Goal: Task Accomplishment & Management: Manage account settings

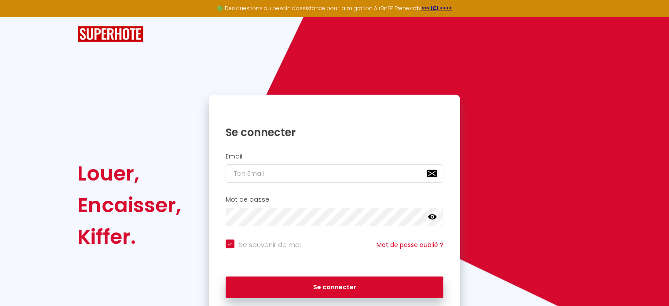
scroll to position [35, 0]
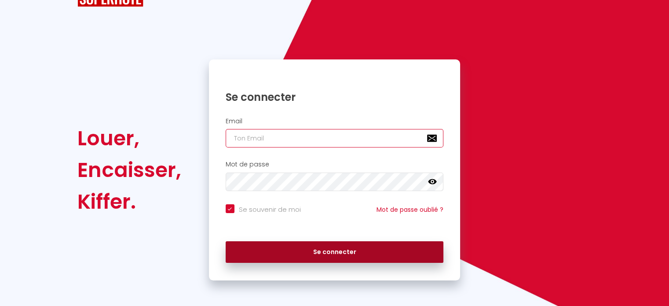
type input "[EMAIL_ADDRESS][DOMAIN_NAME]"
click at [303, 255] on button "Se connecter" at bounding box center [335, 252] width 218 height 22
checkbox input "true"
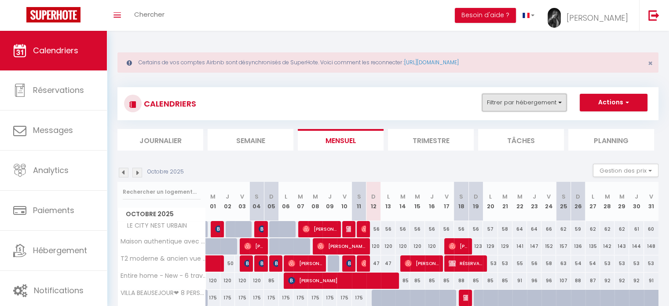
click at [512, 106] on button "Filtrer par hébergement" at bounding box center [524, 103] width 84 height 18
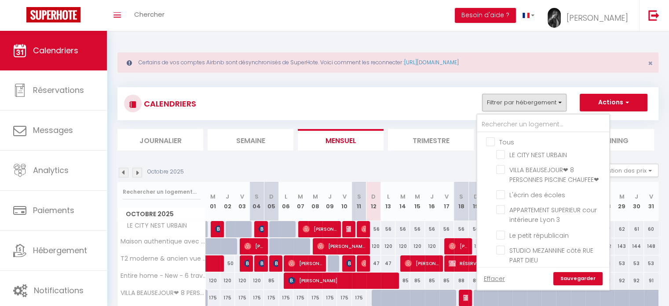
click at [492, 138] on input "Tous" at bounding box center [552, 141] width 132 height 9
checkbox input "true"
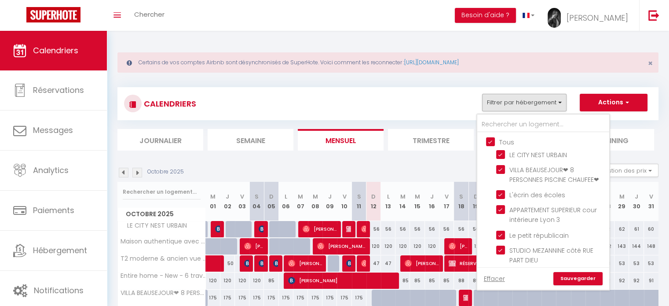
checkbox input "true"
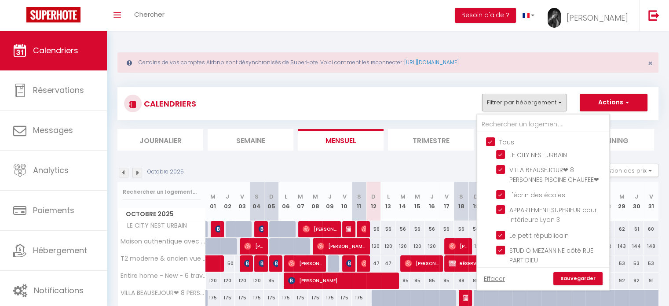
checkbox input "true"
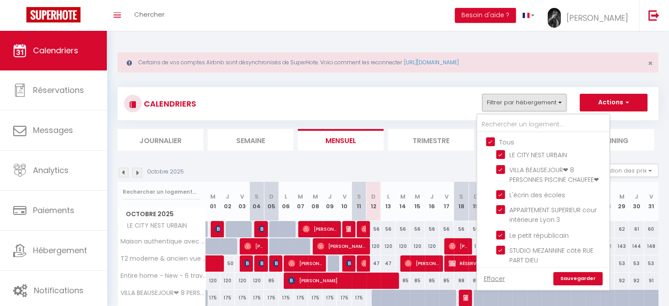
checkbox input "true"
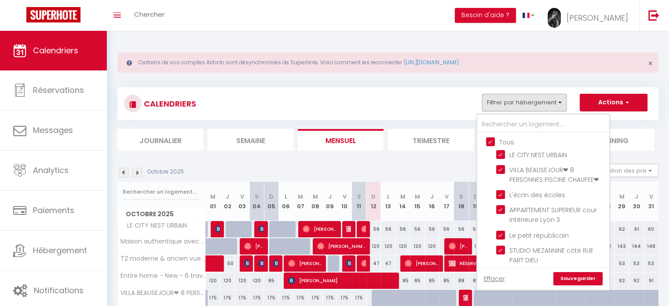
checkbox input "true"
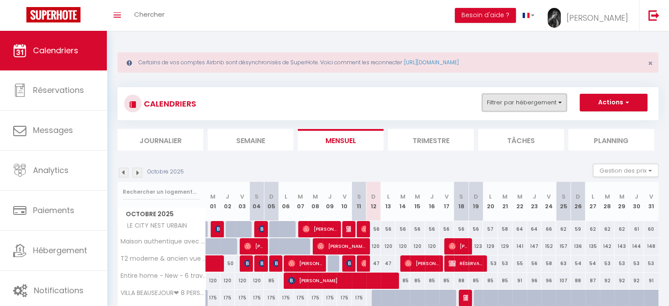
click at [503, 100] on button "Filtrer par hébergement" at bounding box center [524, 103] width 84 height 18
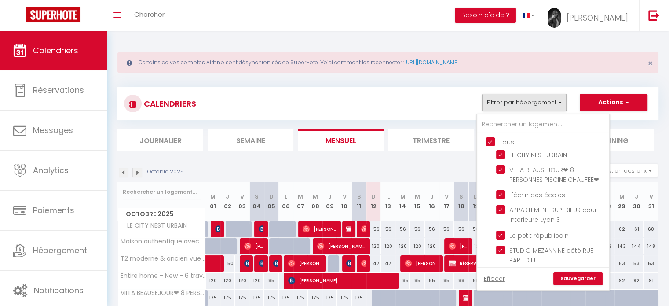
click at [487, 139] on input "Tous" at bounding box center [552, 141] width 132 height 9
checkbox input "false"
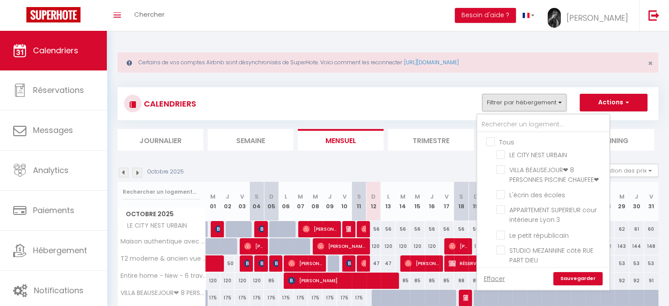
checkbox input "false"
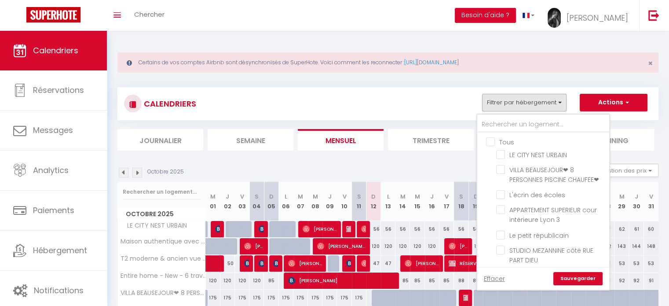
checkbox input "false"
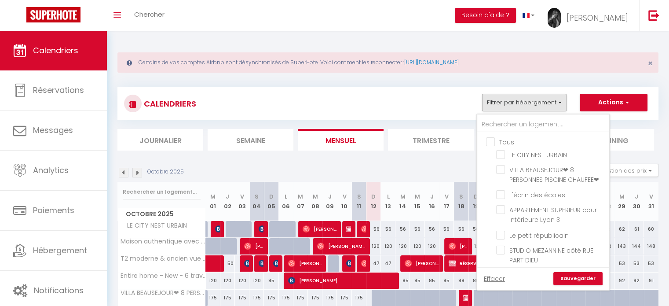
checkbox input "false"
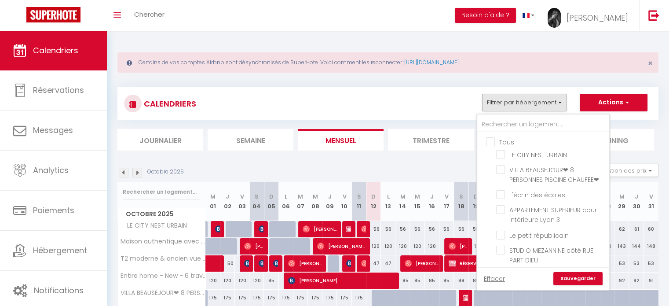
checkbox input "false"
click at [487, 139] on input "Tous" at bounding box center [552, 141] width 132 height 9
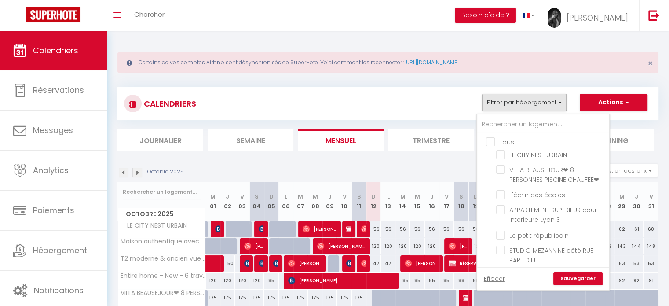
checkbox input "true"
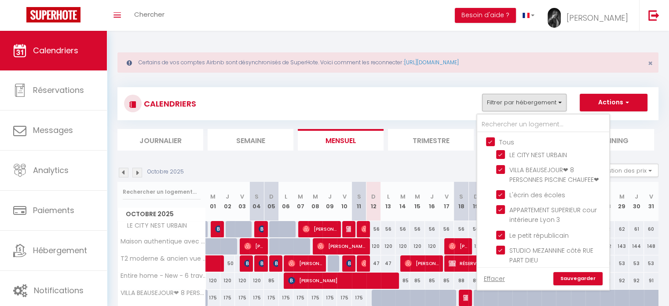
checkbox input "true"
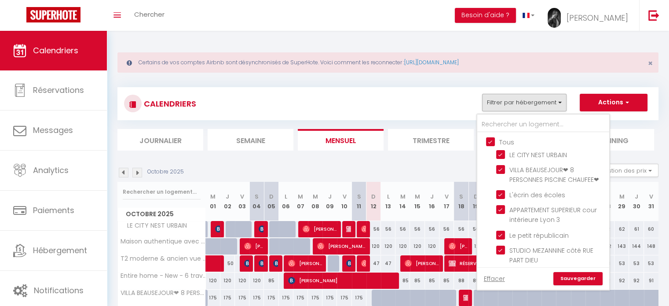
checkbox input "true"
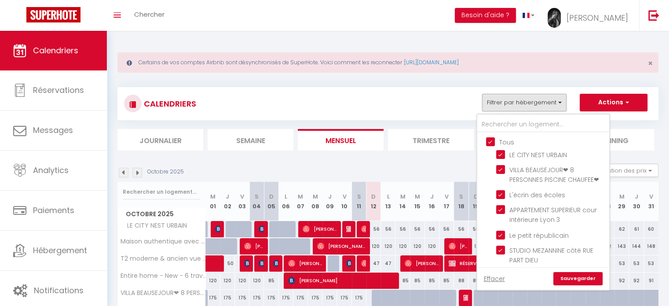
checkbox input "true"
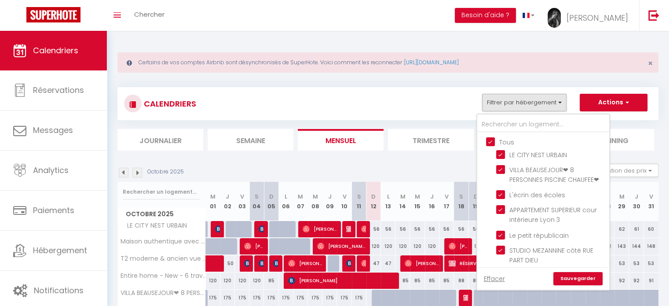
checkbox input "true"
click at [490, 142] on input "Tous" at bounding box center [552, 141] width 132 height 9
checkbox input "false"
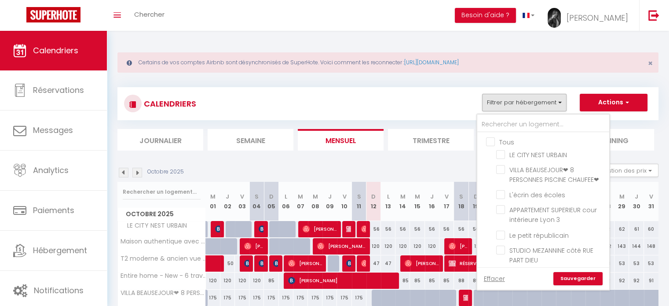
checkbox input "false"
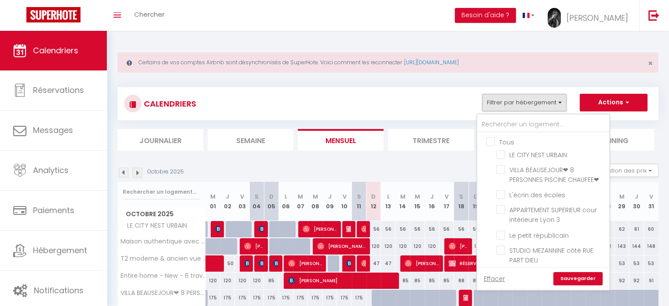
checkbox input "false"
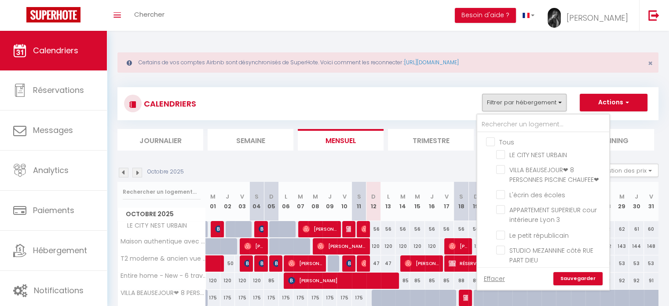
checkbox input "false"
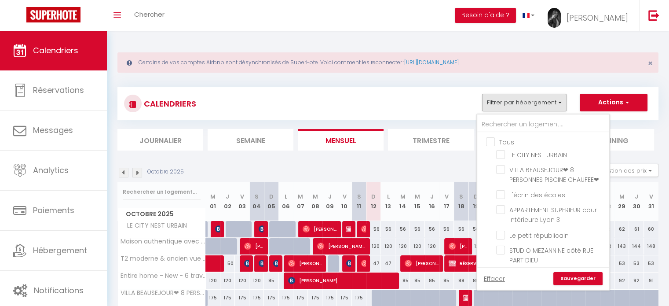
checkbox input "false"
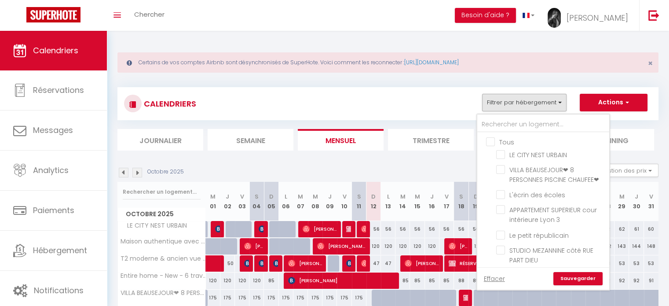
checkbox input "false"
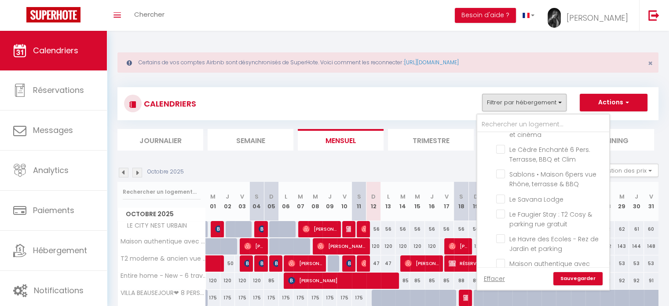
scroll to position [378, 0]
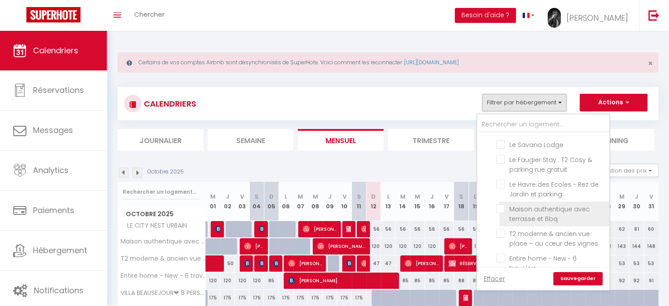
click at [502, 204] on input "Maison authentique avec terrasse et Bbq" at bounding box center [551, 208] width 110 height 9
checkbox input "true"
click at [569, 277] on link "Sauvegarder" at bounding box center [577, 278] width 49 height 13
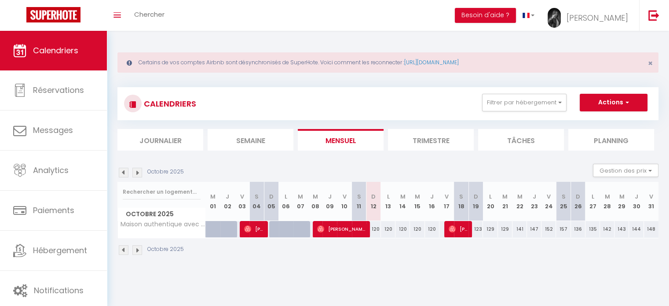
click at [371, 228] on div "120" at bounding box center [373, 229] width 15 height 16
type input "120"
select select "1"
type input "Dim 12 Octobre 2025"
type input "Lun 13 Octobre 2025"
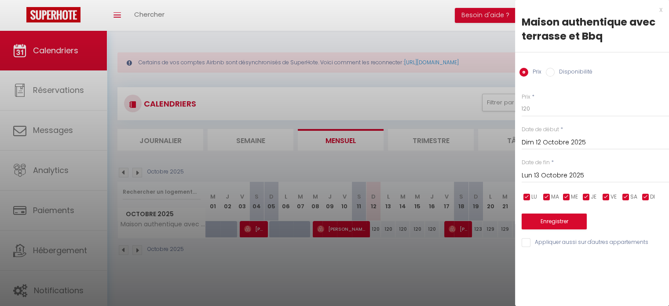
click at [550, 70] on input "Disponibilité" at bounding box center [550, 72] width 9 height 9
radio input "true"
radio input "false"
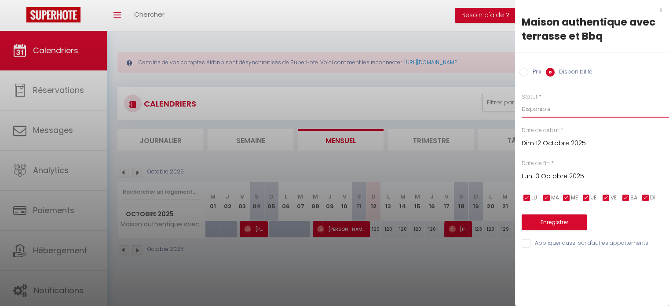
click at [540, 112] on select "Disponible Indisponible" at bounding box center [594, 109] width 147 height 17
select select "0"
click at [521, 101] on select "Disponible Indisponible" at bounding box center [594, 109] width 147 height 17
click at [551, 221] on button "Enregistrer" at bounding box center [553, 222] width 65 height 16
